Goal: Task Accomplishment & Management: Manage account settings

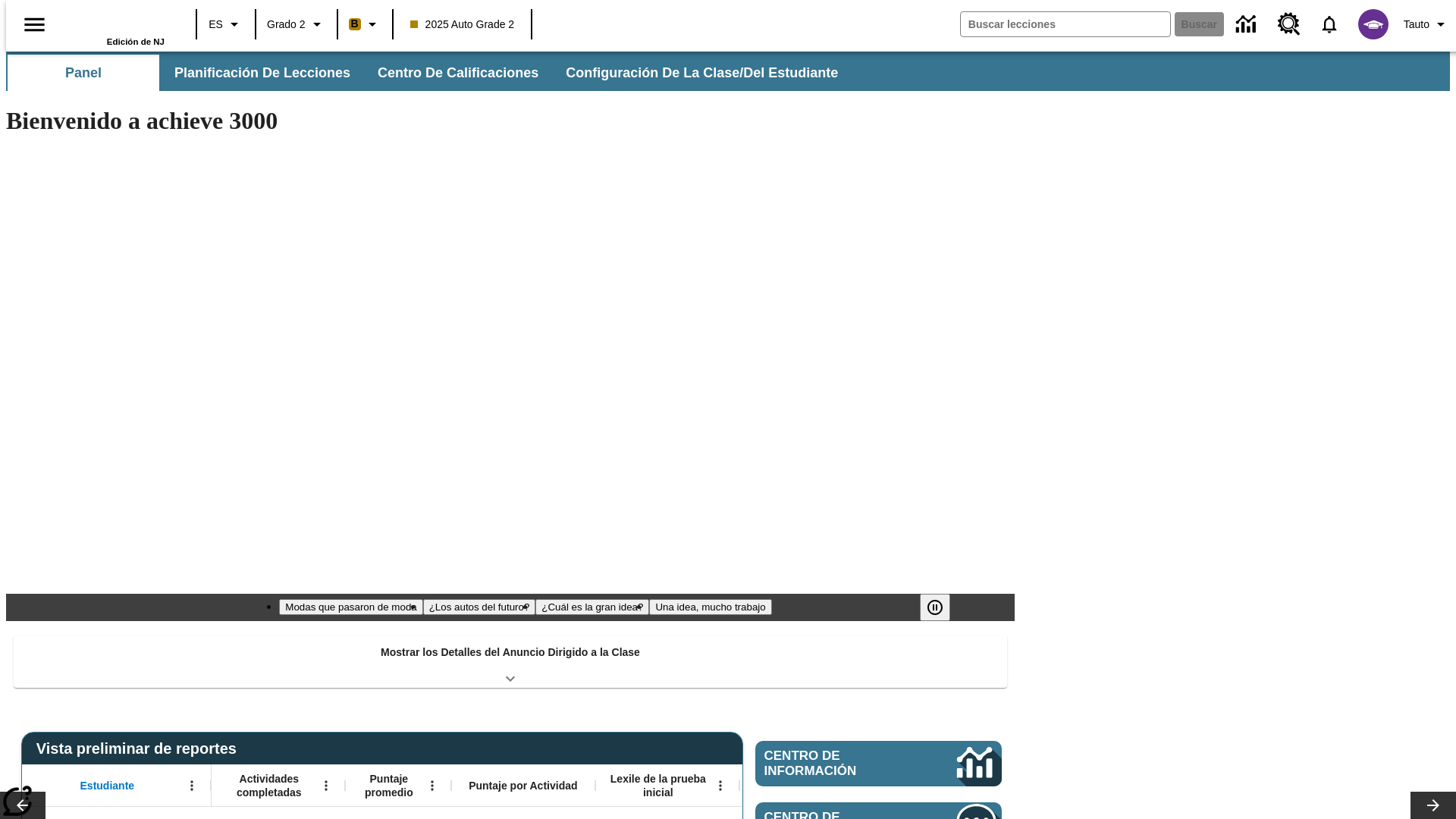
type input "-1"
click at [691, 73] on span "Configuración de la clase/del estudiante" at bounding box center [702, 73] width 272 height 17
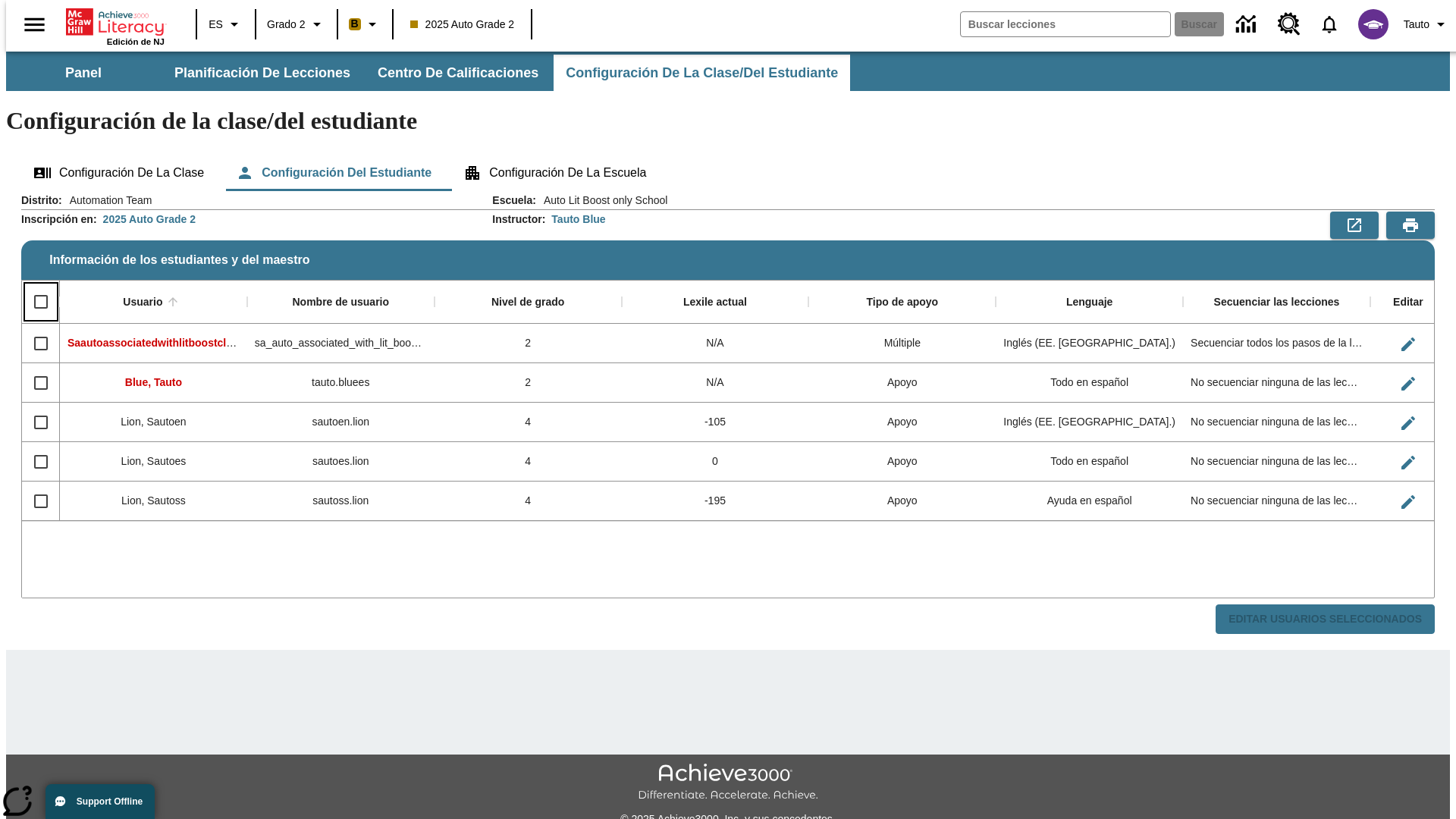
click at [34, 286] on input "Select all rows" at bounding box center [41, 301] width 32 height 32
checkbox input "true"
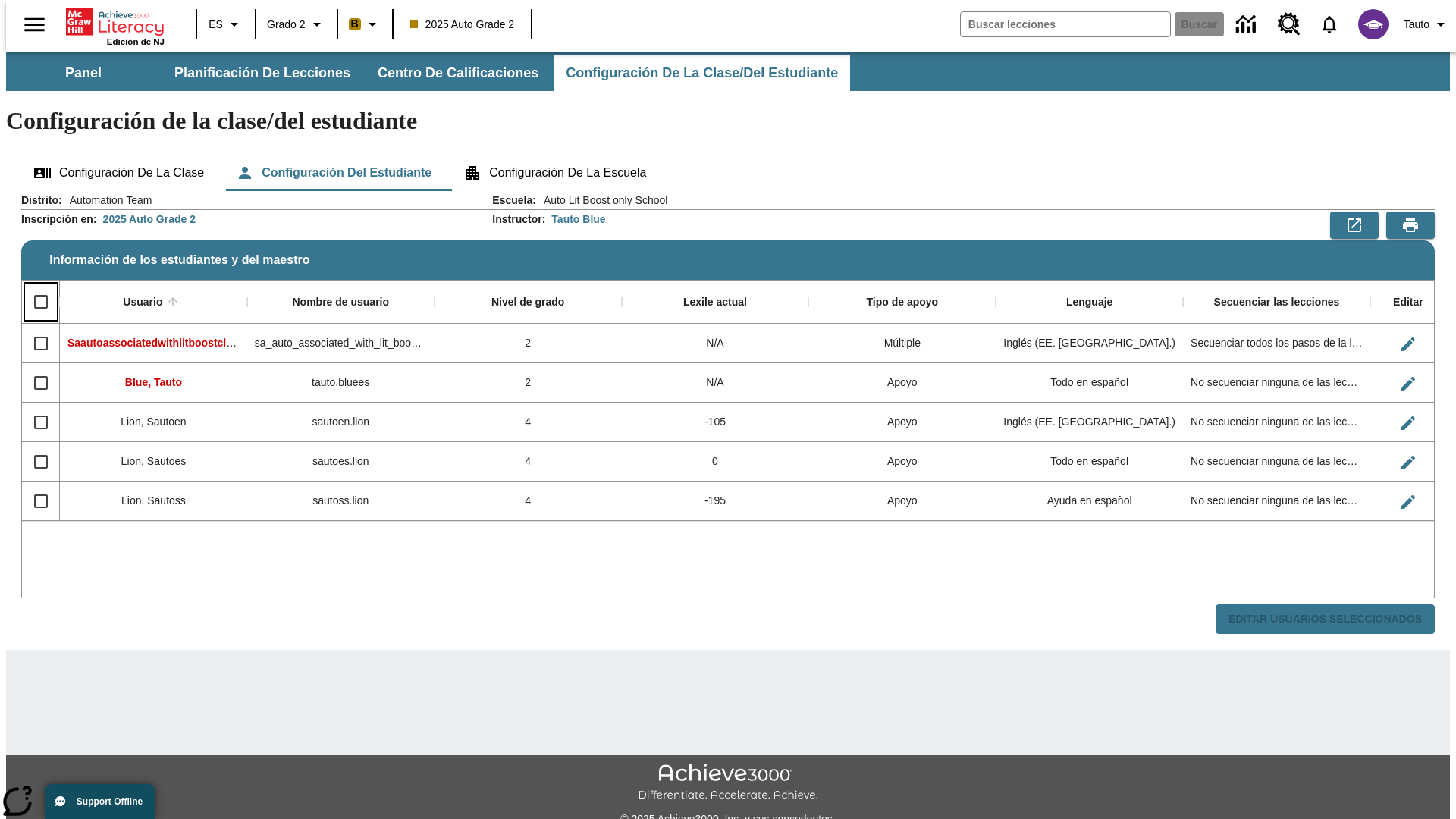
checkbox input "true"
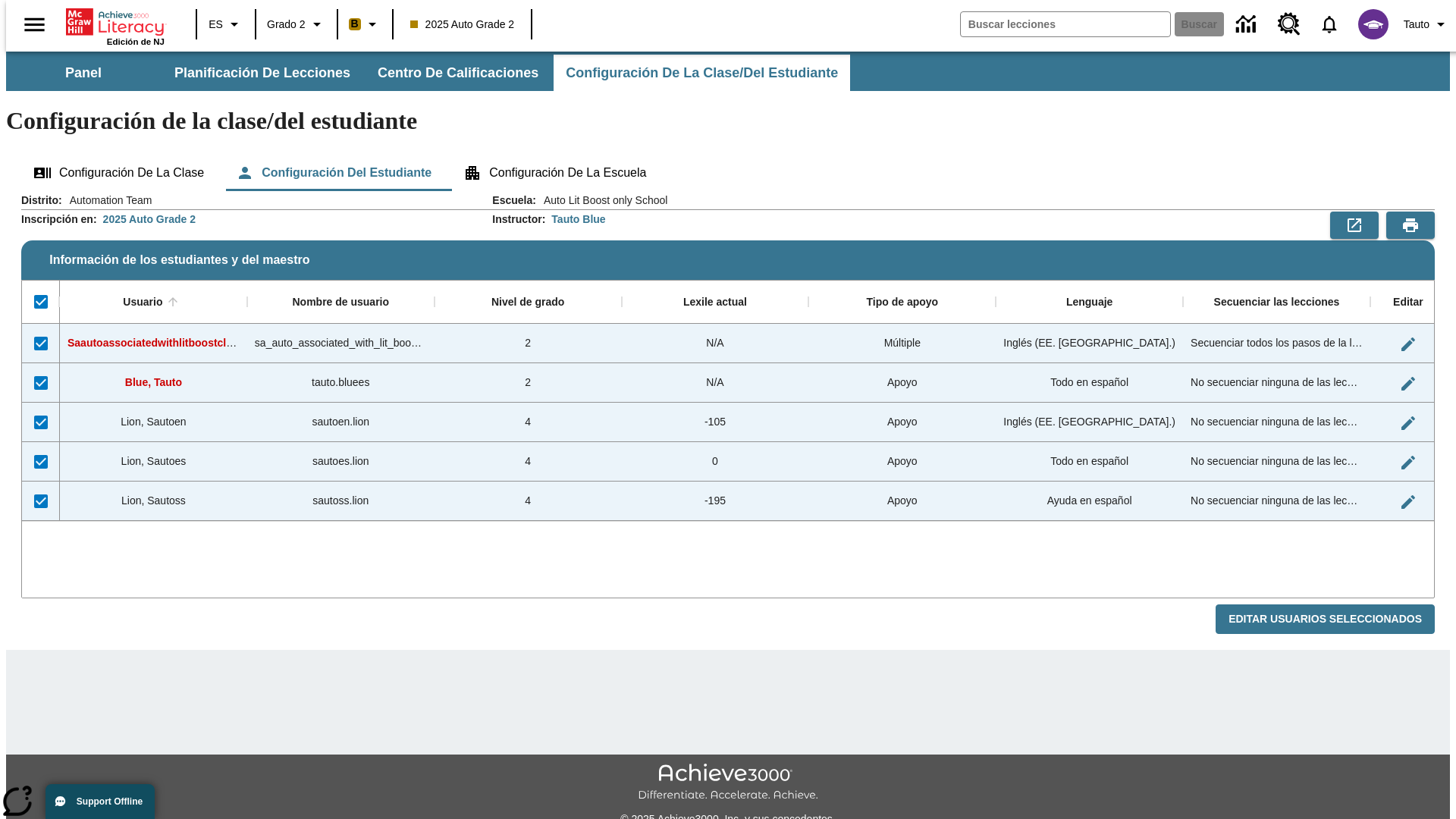
click at [1337, 604] on button "Editar Usuarios Seleccionados" at bounding box center [1325, 619] width 219 height 30
